Goal: Task Accomplishment & Management: Manage account settings

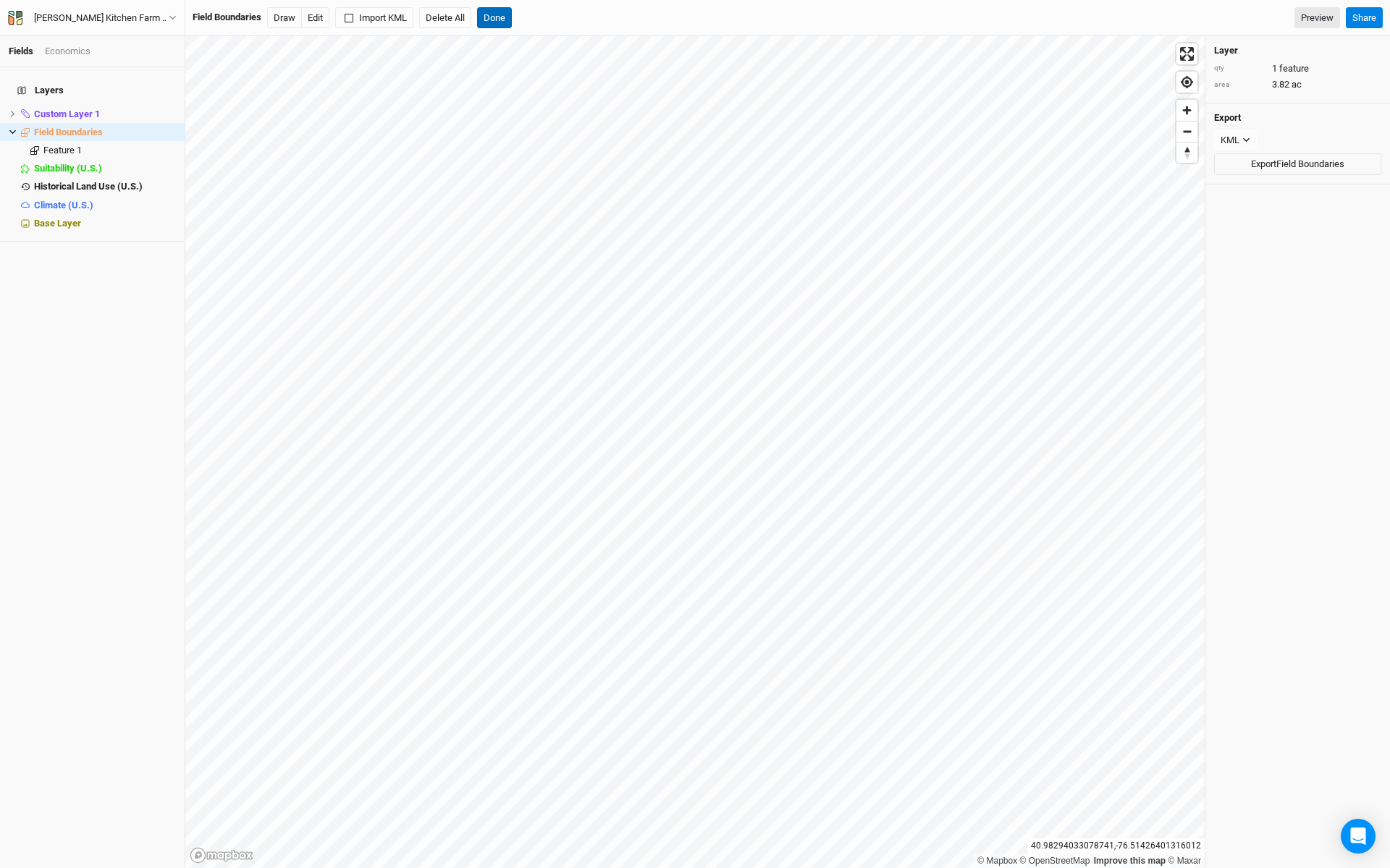
click at [499, 26] on button "Done" at bounding box center [495, 18] width 35 height 22
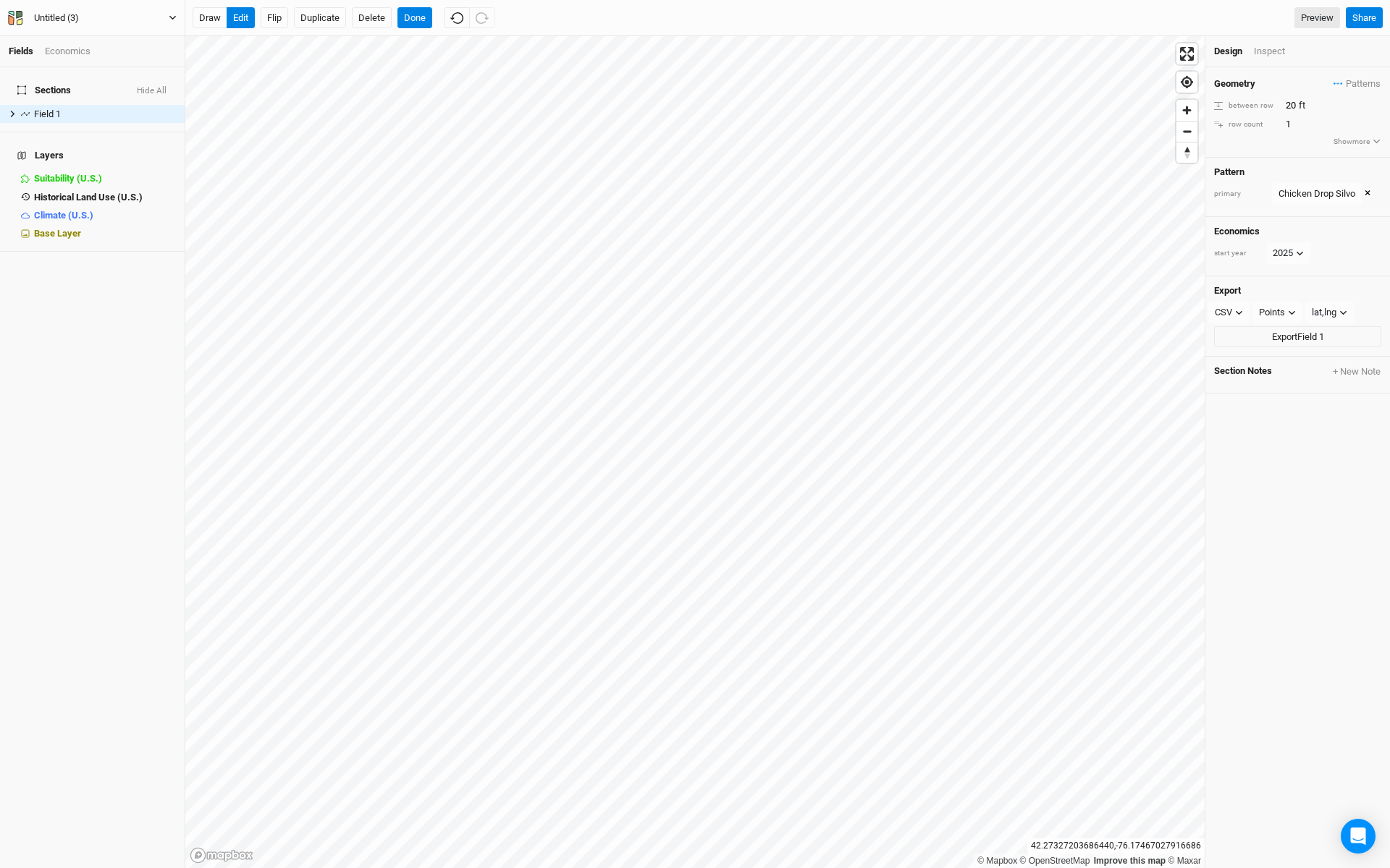
click at [175, 16] on icon "button" at bounding box center [172, 17] width 6 height 5
click at [134, 52] on button "Project Settings" at bounding box center [120, 59] width 114 height 18
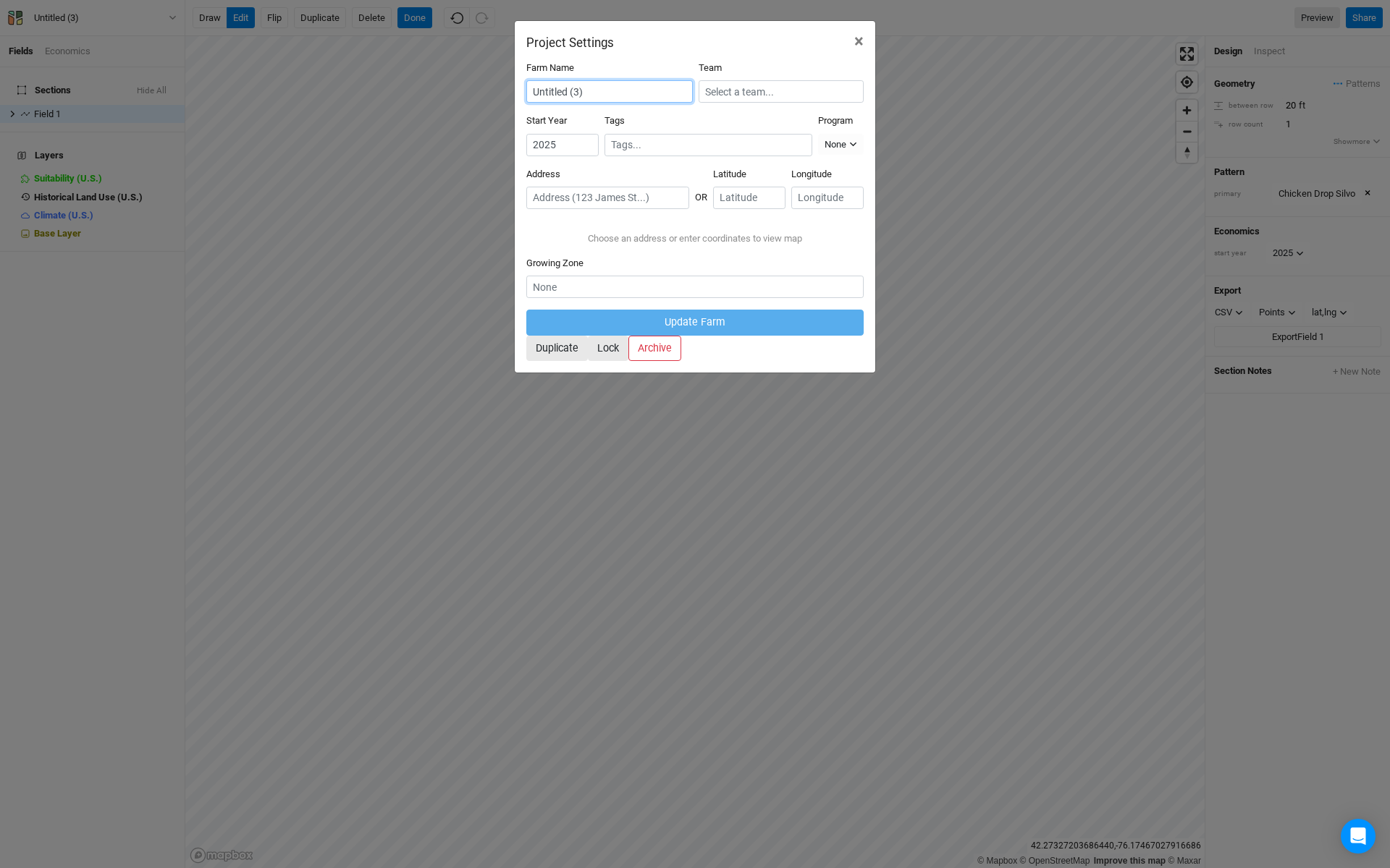
click at [606, 85] on input "Untitled (3)" at bounding box center [609, 91] width 167 height 22
type input "[GEOGRAPHIC_DATA]"
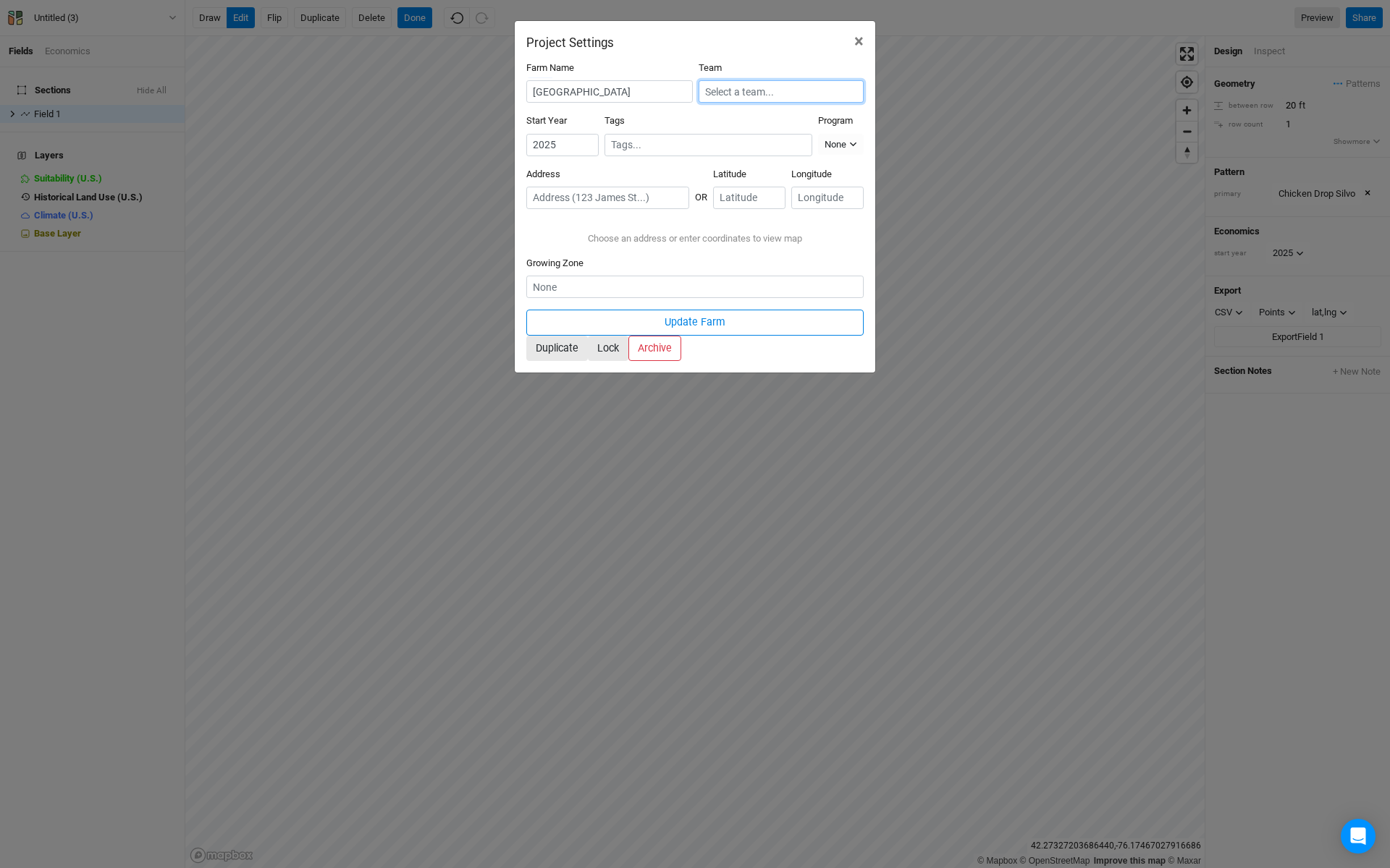
click at [739, 86] on input "text" at bounding box center [780, 91] width 165 height 22
click at [756, 134] on div "Trees for Graziers" at bounding box center [753, 140] width 74 height 13
type input "Trees for Graziers"
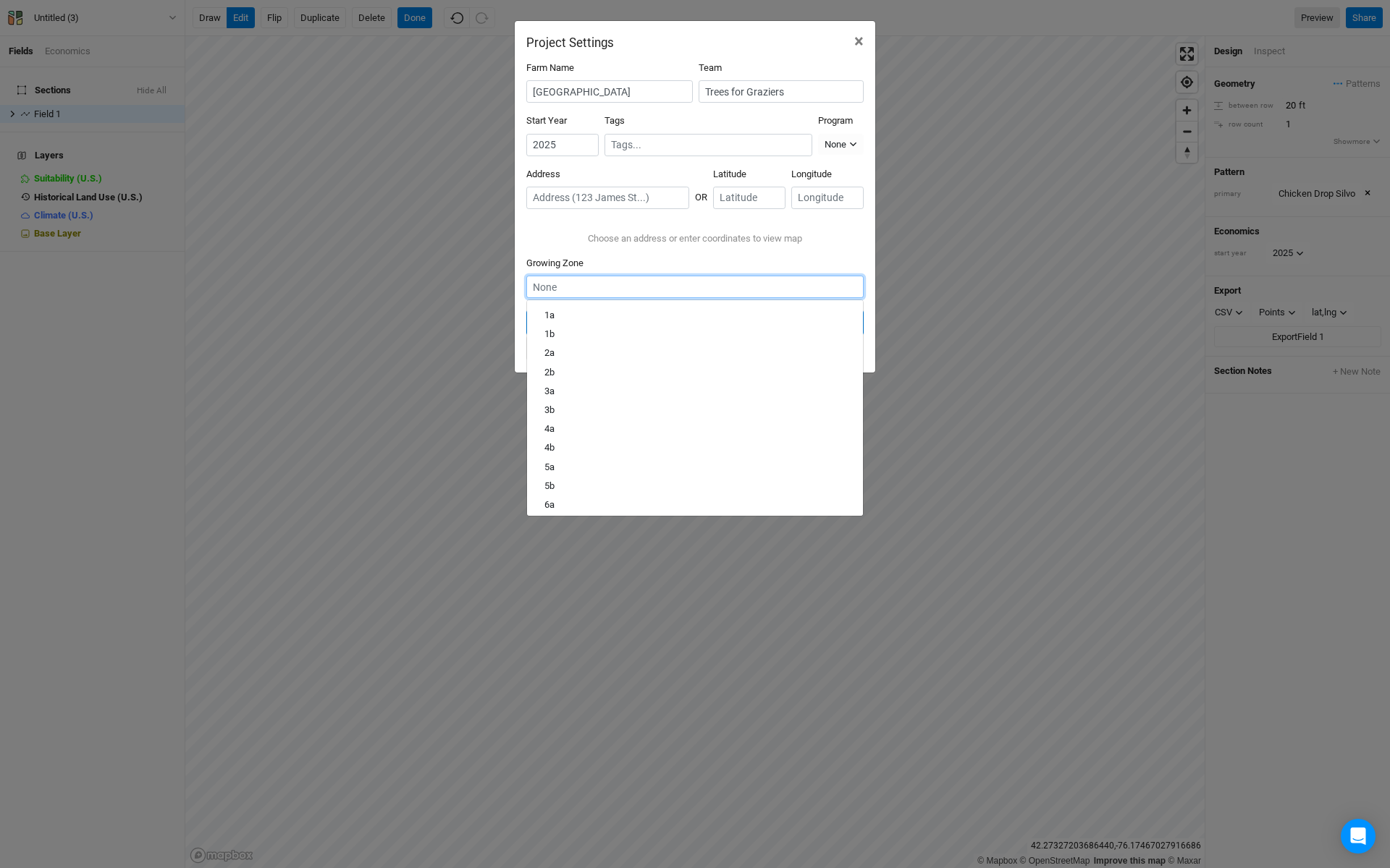
click at [710, 298] on input "text" at bounding box center [695, 287] width 338 height 22
click at [641, 485] on link "5b" at bounding box center [695, 476] width 336 height 18
type input "5b"
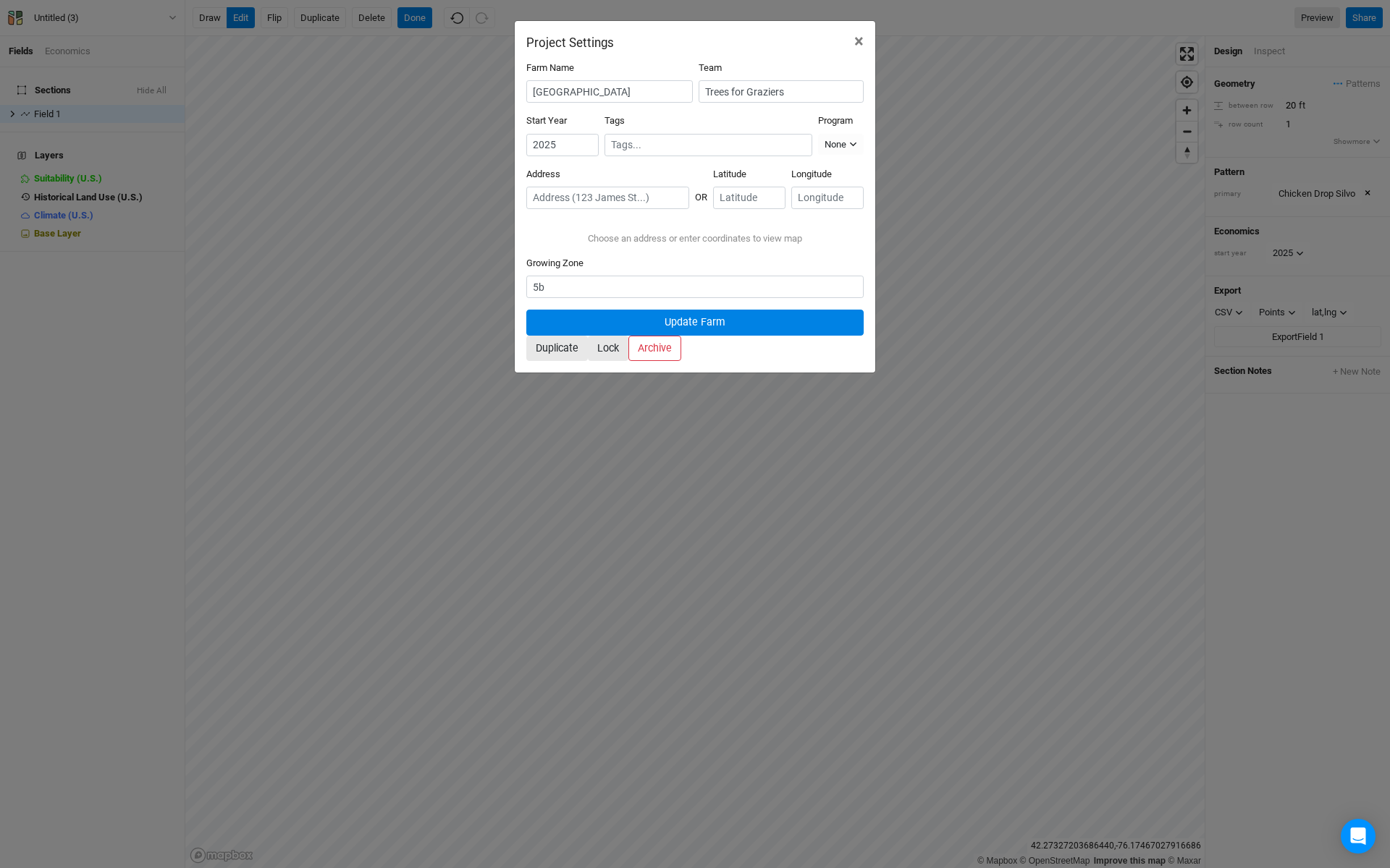
click at [693, 335] on button "Update Farm" at bounding box center [695, 323] width 338 height 26
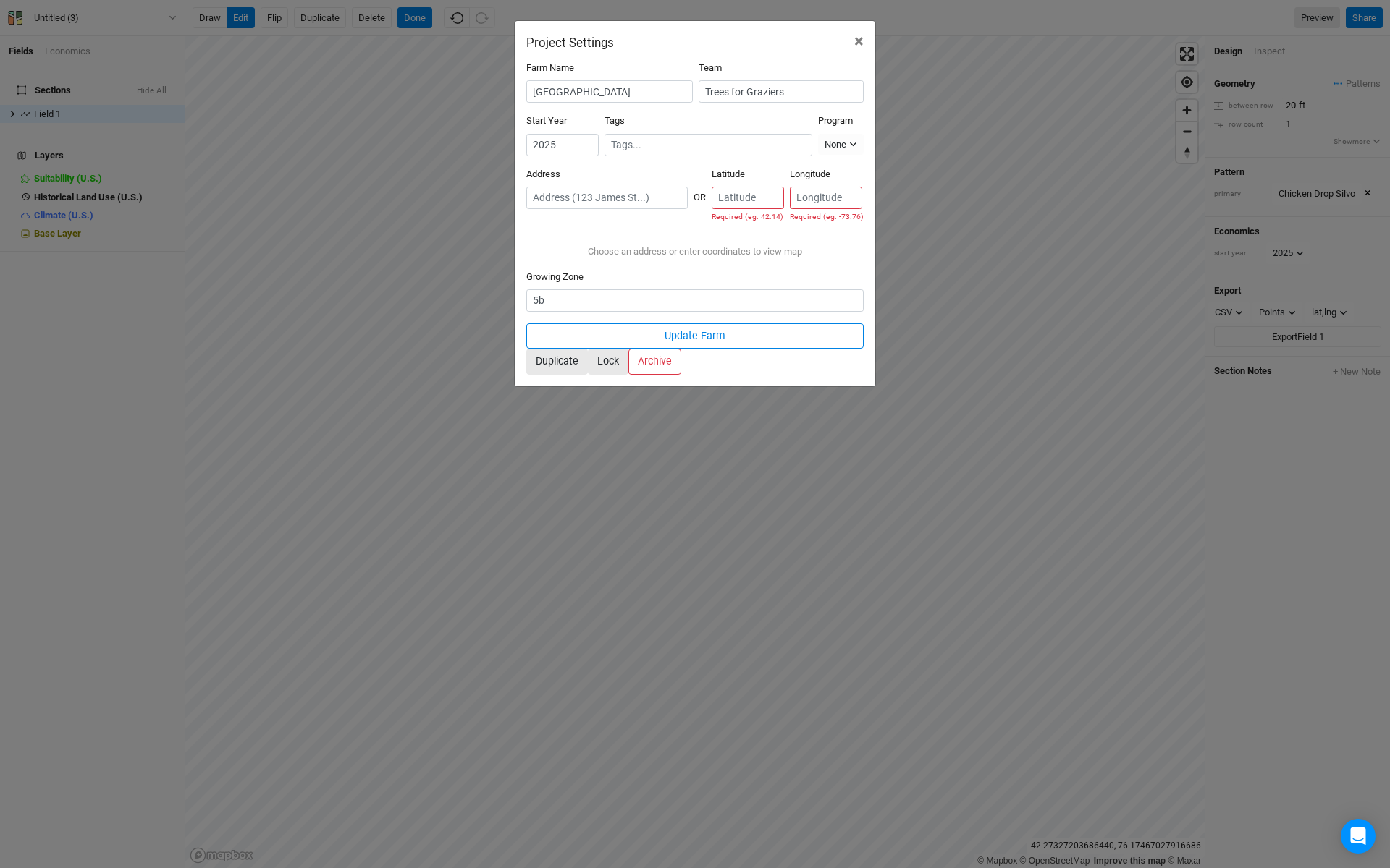
click at [634, 189] on input "text" at bounding box center [606, 198] width 161 height 22
click at [1026, 338] on div "Project Settings × Farm Name Bottomlands Farm Team Trees for Graziers Start Yea…" at bounding box center [695, 434] width 1390 height 868
